Goal: Find specific page/section

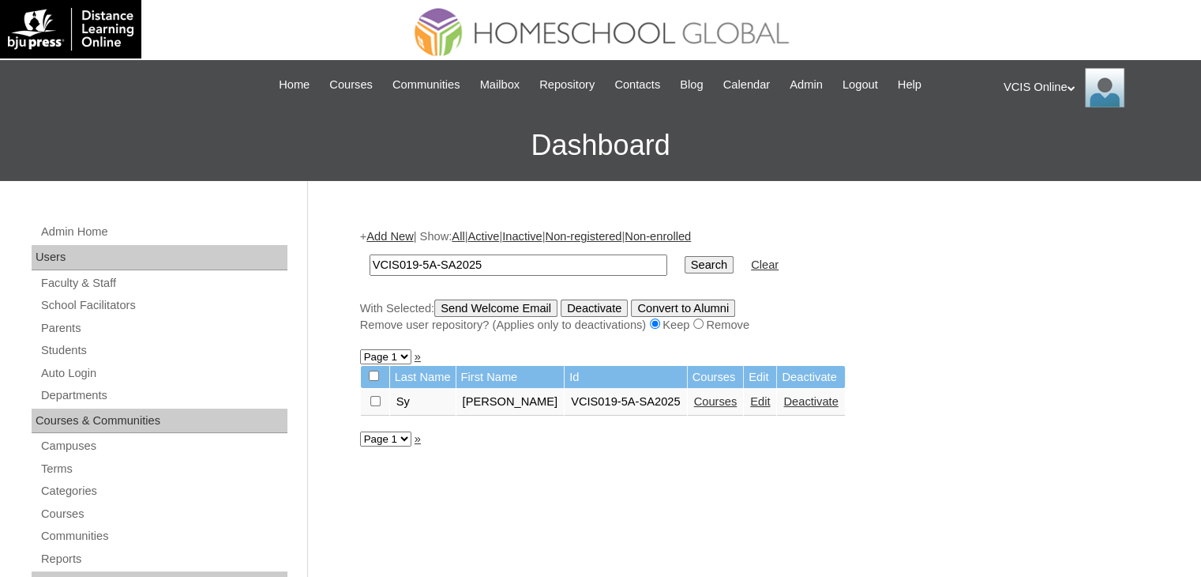
click at [528, 255] on input "VCIS019-5A-SA2025" at bounding box center [519, 264] width 298 height 21
paste input "21"
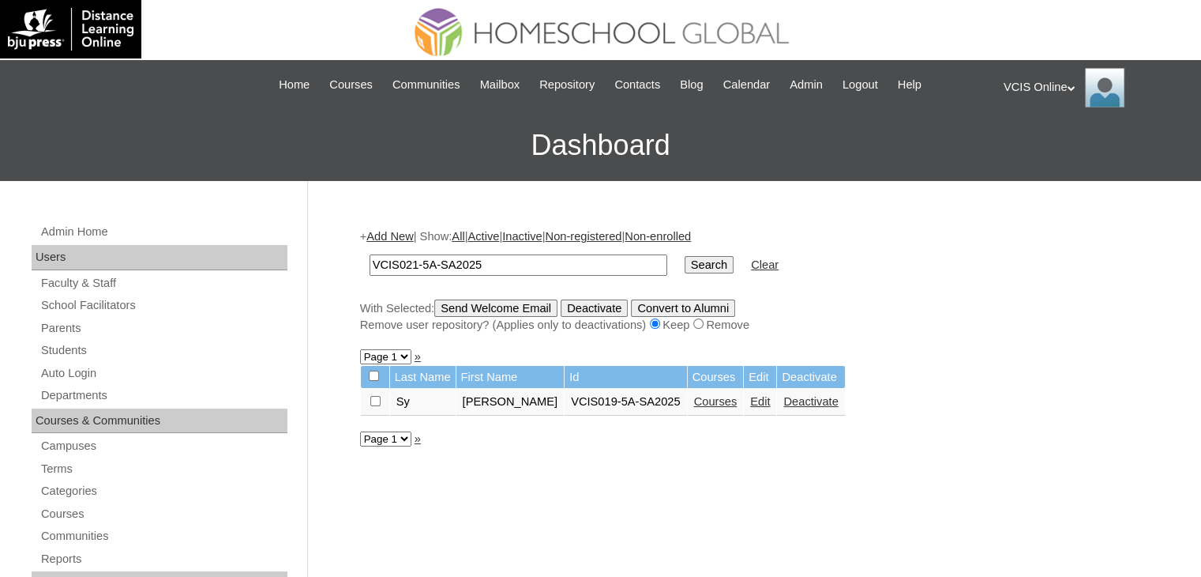
type input "VCIS021-5A-SA2025"
click at [685, 271] on input "Search" at bounding box center [709, 264] width 49 height 17
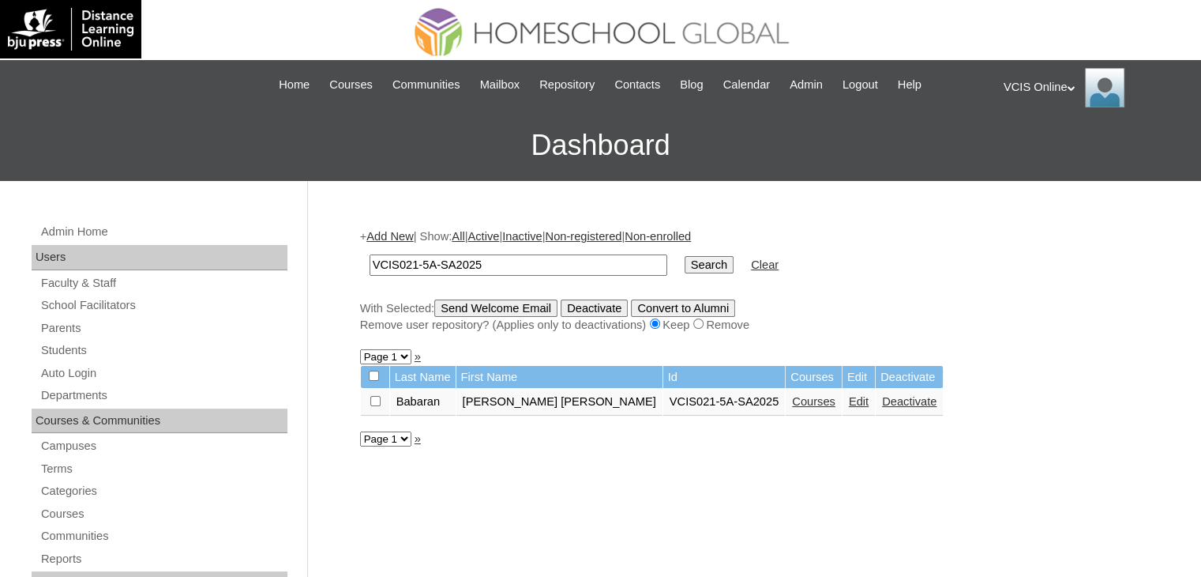
click at [792, 401] on link "Courses" at bounding box center [813, 401] width 43 height 13
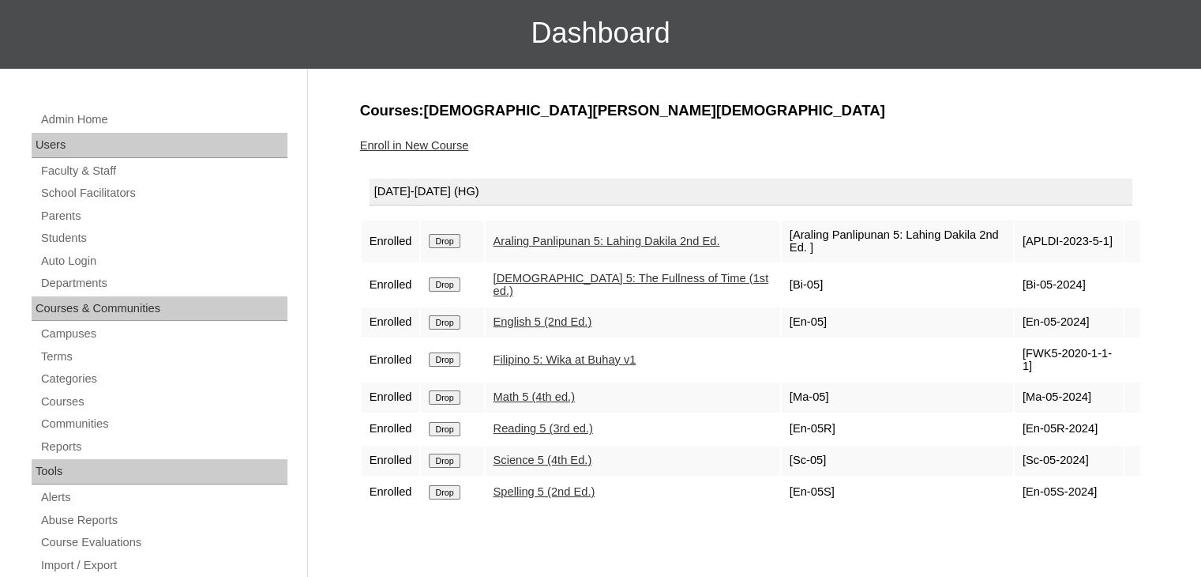
scroll to position [113, 0]
